Goal: Entertainment & Leisure: Consume media (video, audio)

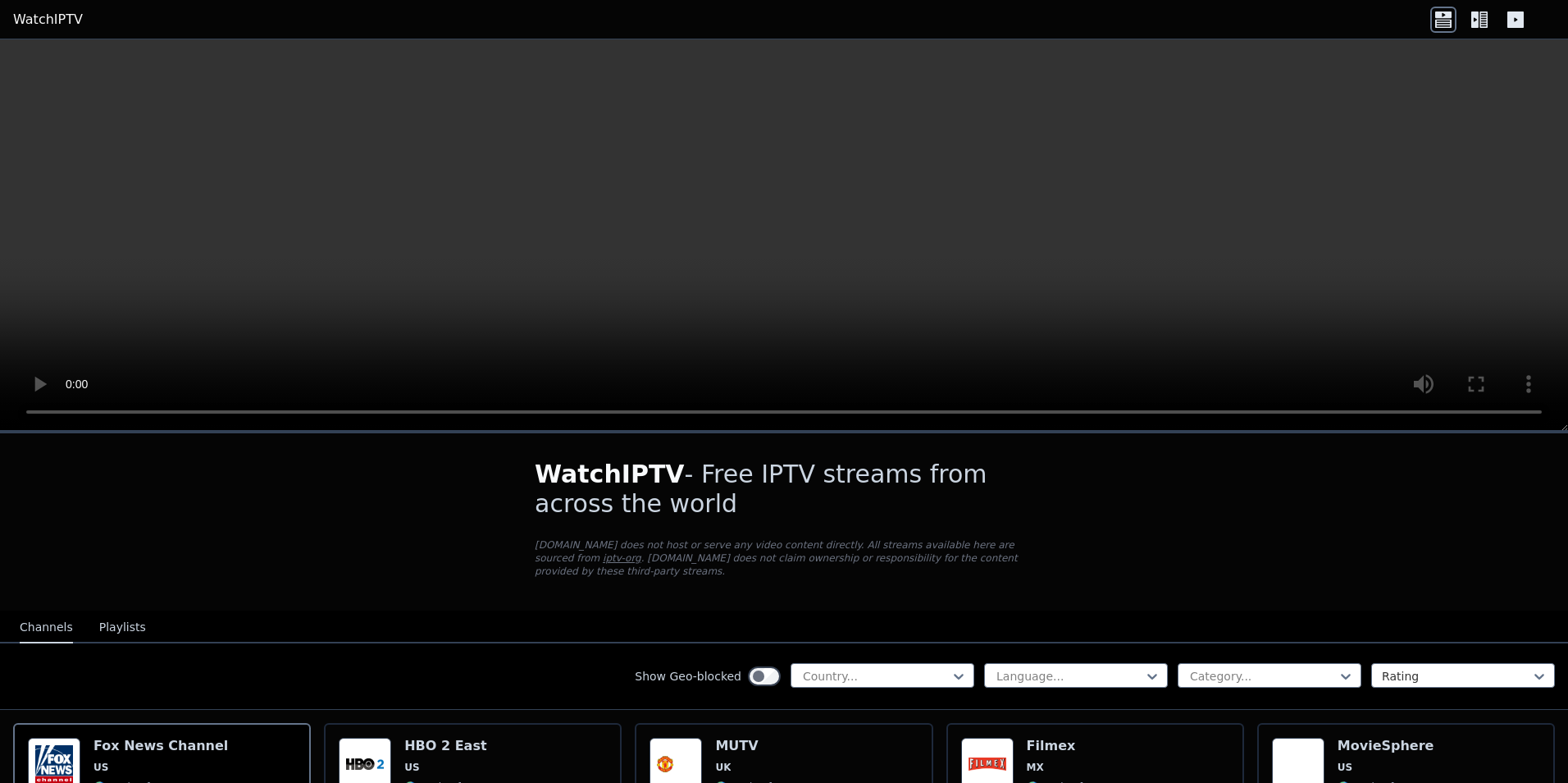
scroll to position [118, 0]
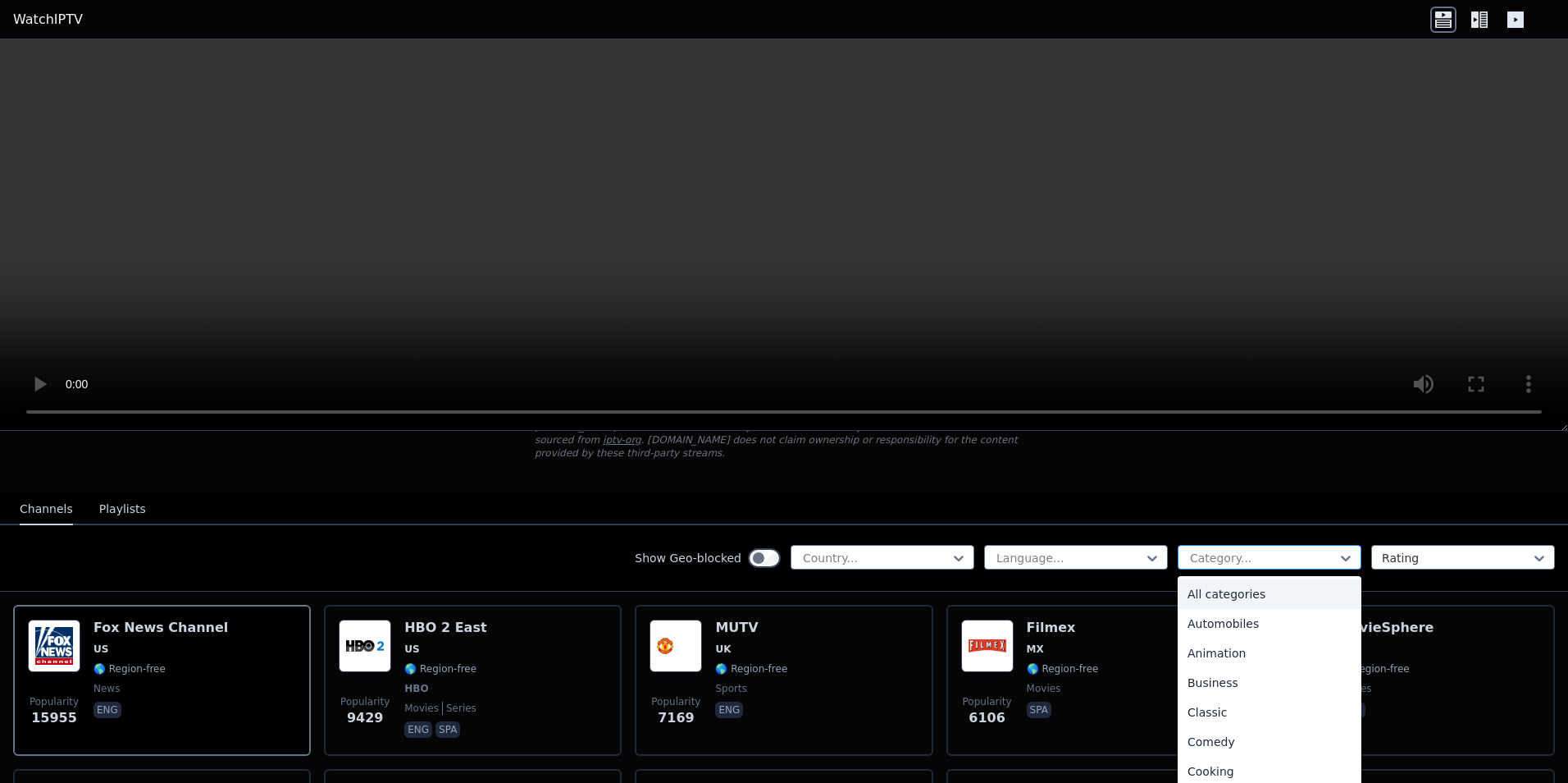
click at [1232, 544] on div "Category..." at bounding box center [1269, 556] width 184 height 24
click at [1212, 709] on div "Sports" at bounding box center [1269, 712] width 184 height 30
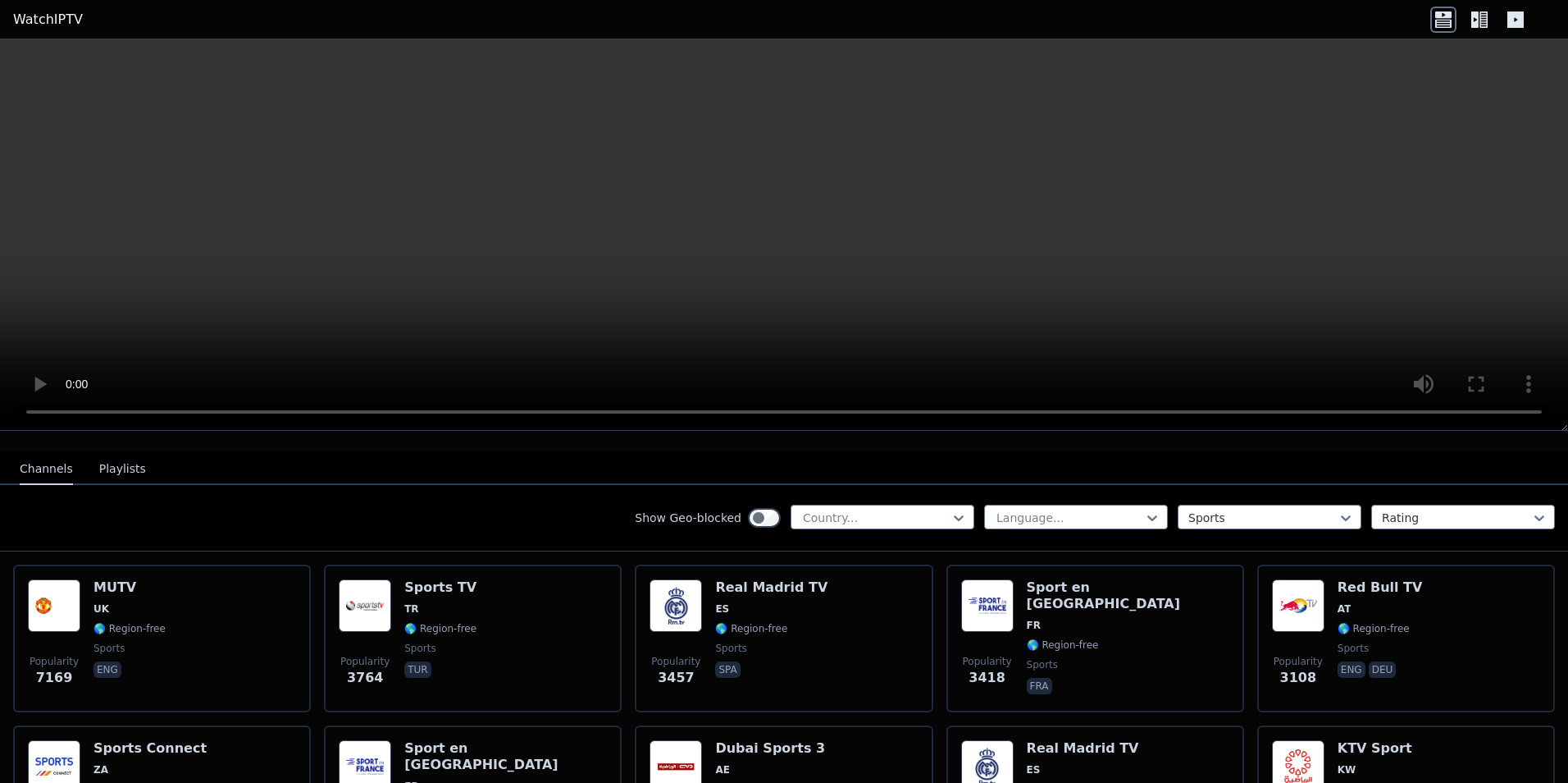
scroll to position [158, 0]
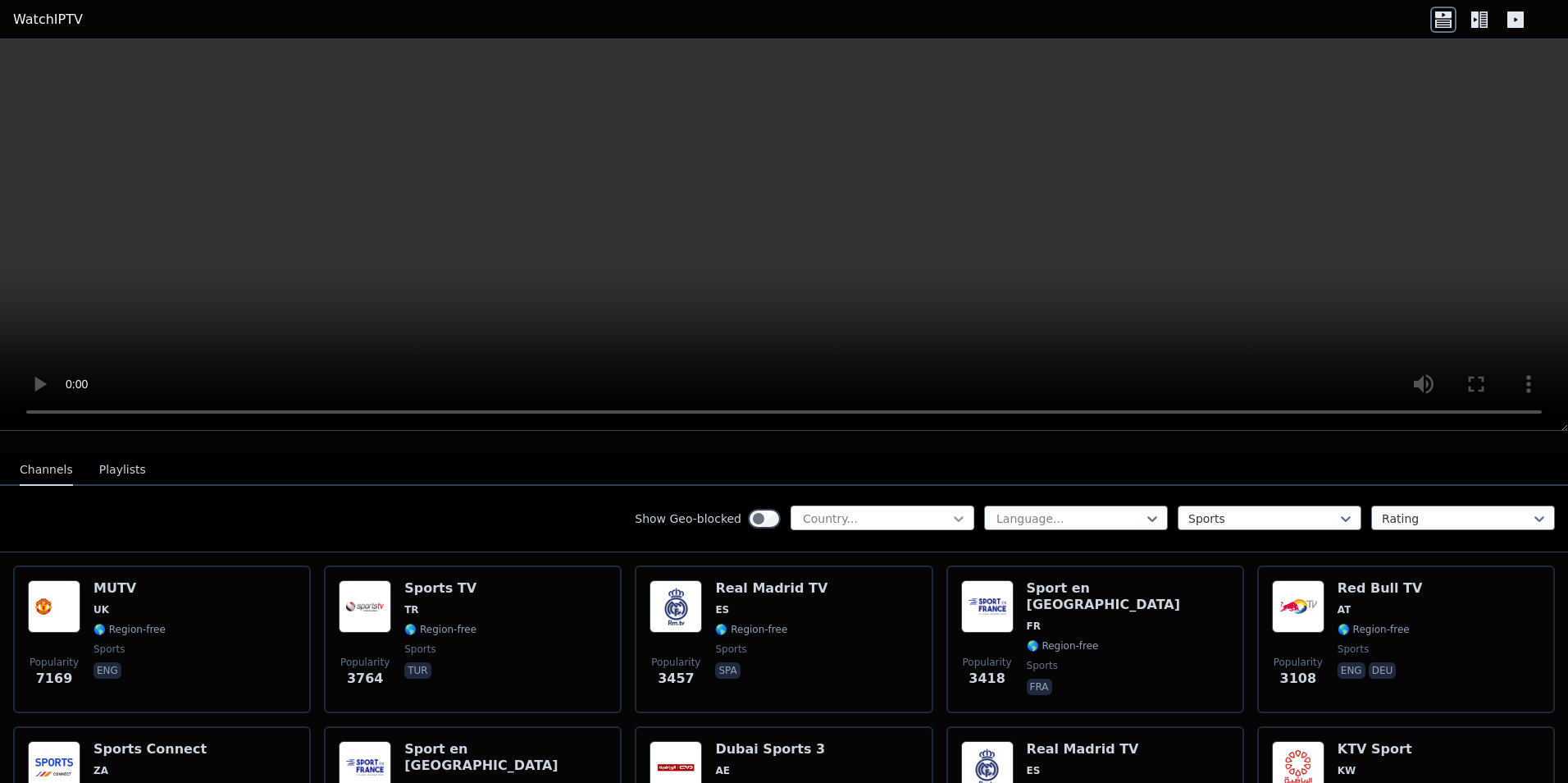
click at [950, 510] on icon at bounding box center [959, 518] width 16 height 16
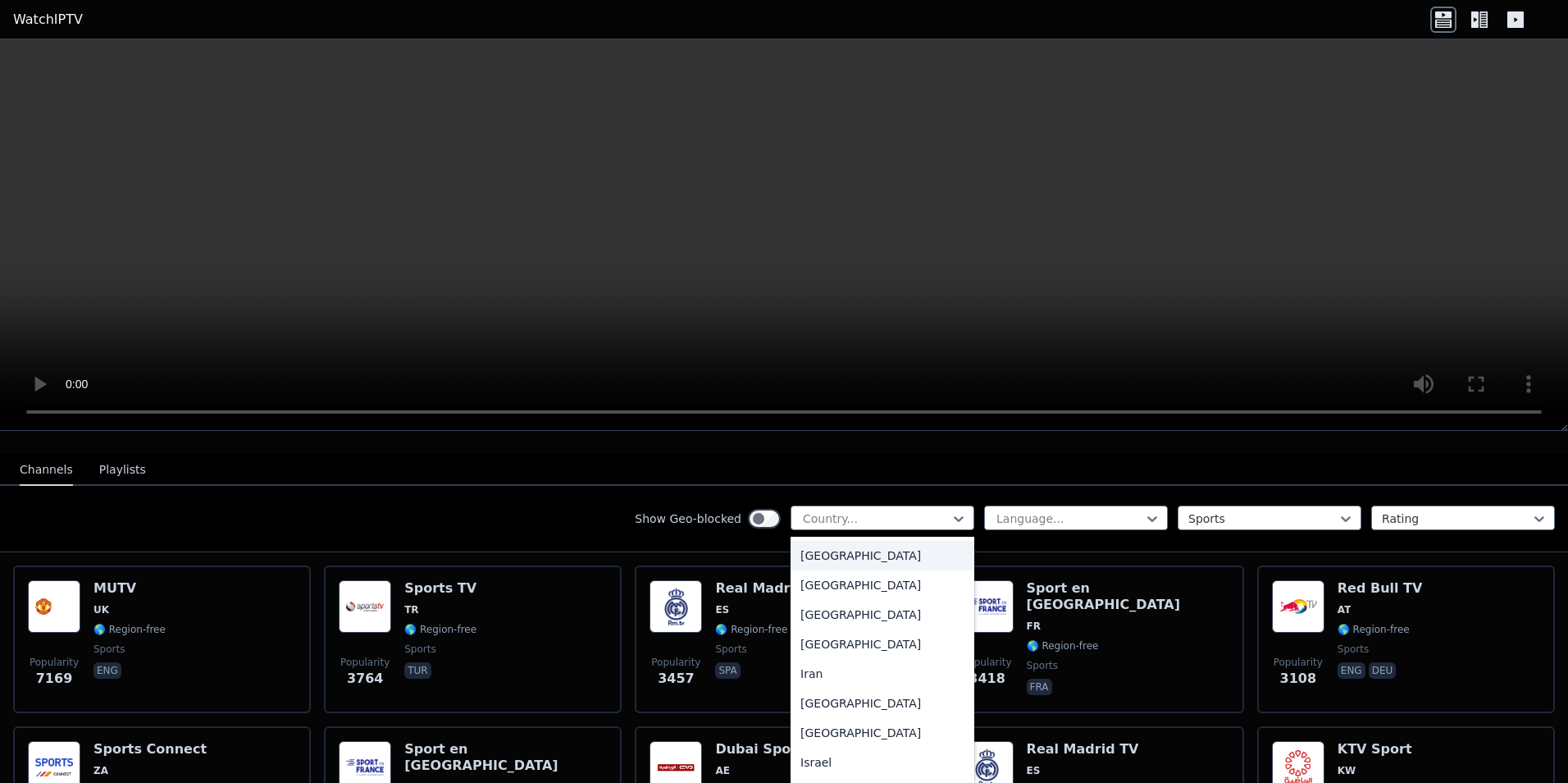
scroll to position [2481, 0]
click at [832, 620] on div "[GEOGRAPHIC_DATA]" at bounding box center [882, 613] width 184 height 30
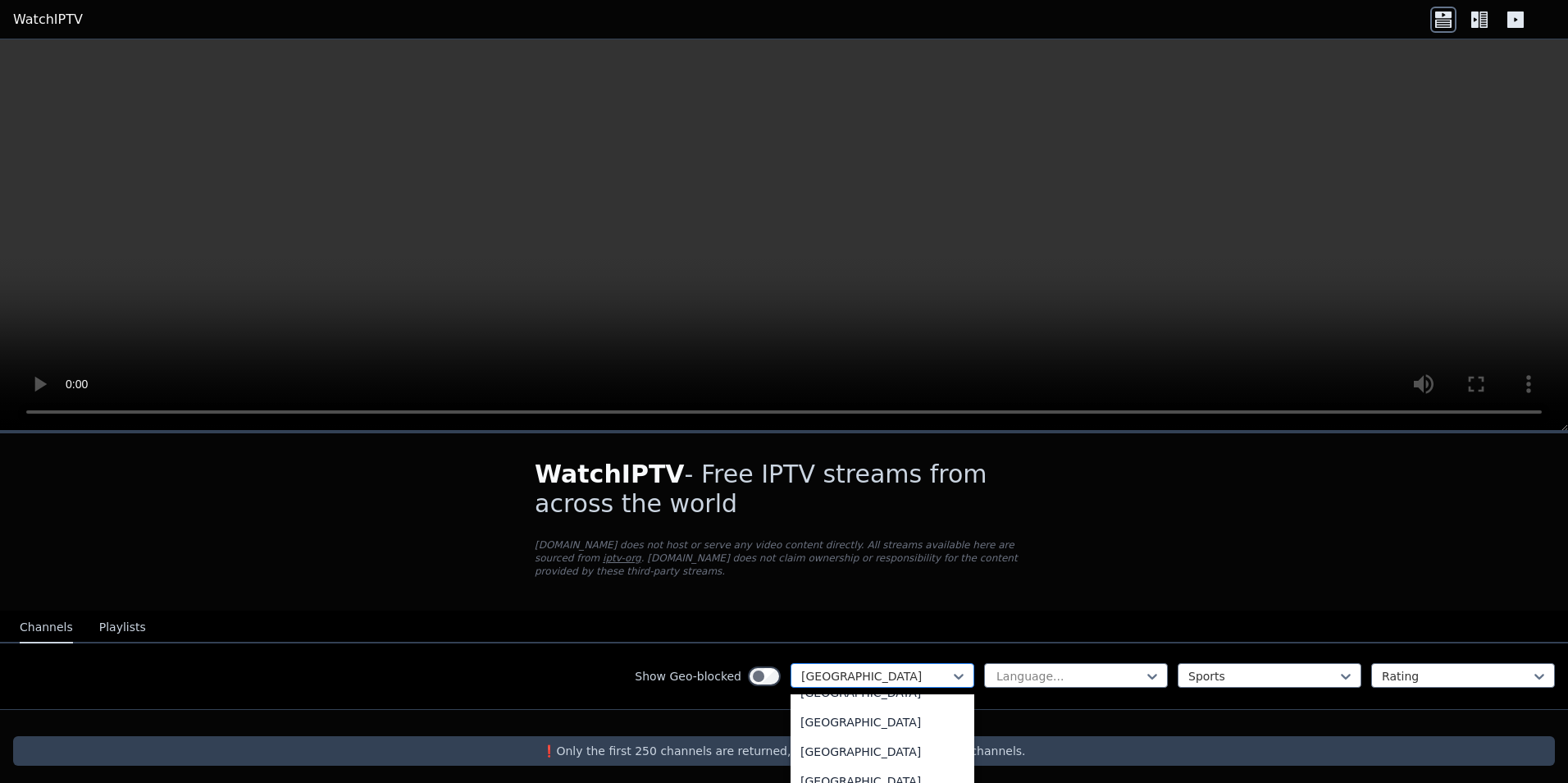
click at [836, 668] on div at bounding box center [875, 676] width 150 height 16
click at [841, 698] on div "All countries" at bounding box center [882, 712] width 184 height 30
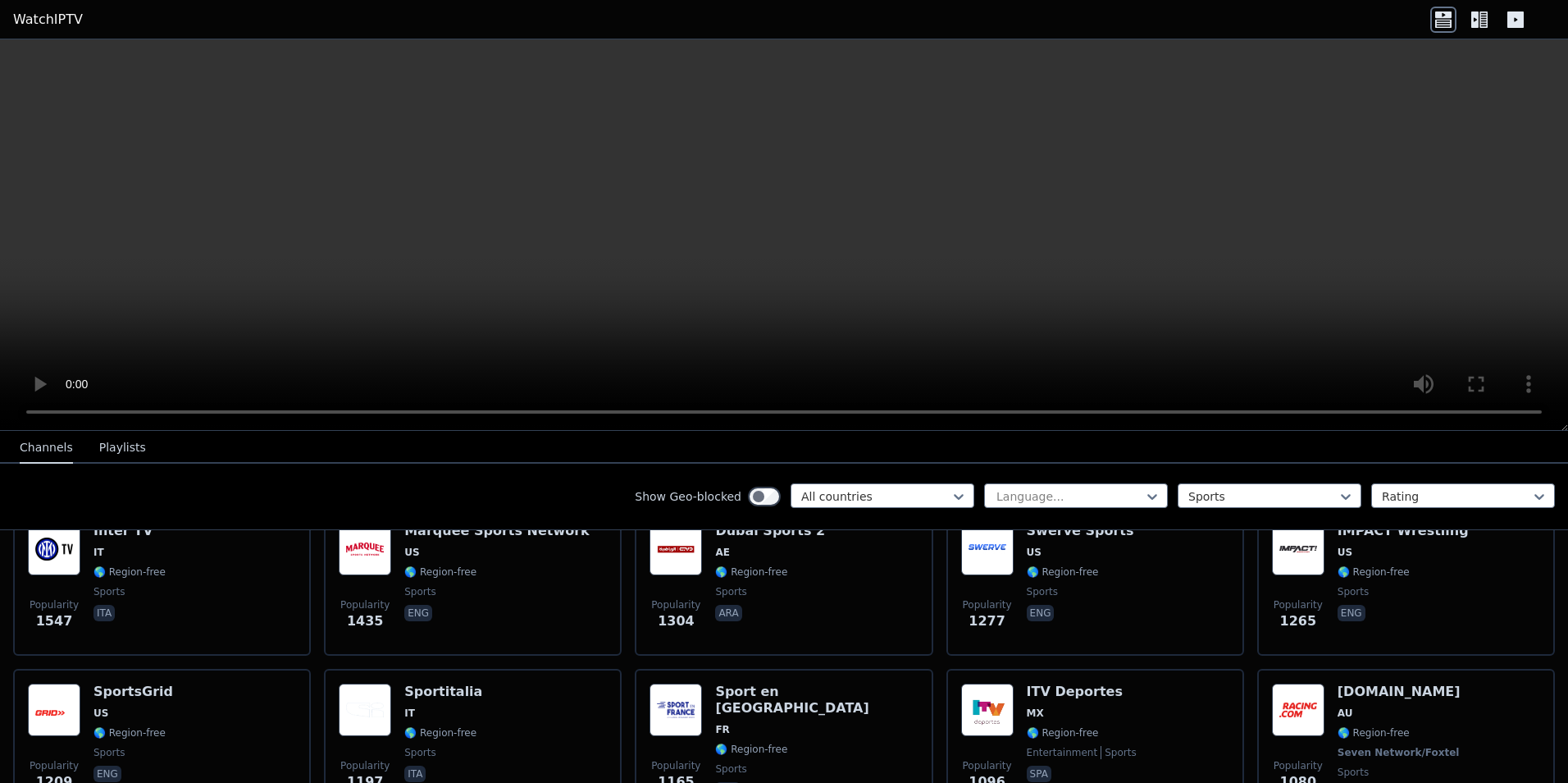
scroll to position [537, 0]
click at [434, 584] on span "sports" at bounding box center [497, 591] width 185 height 13
